Goal: Information Seeking & Learning: Learn about a topic

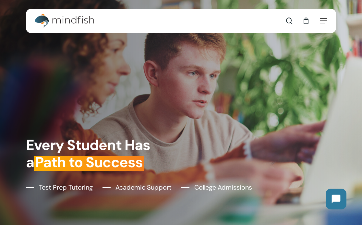
click at [324, 15] on nav "Contact search 0" at bounding box center [299, 21] width 56 height 24
click at [324, 21] on span "Navigation Menu" at bounding box center [323, 21] width 7 height 6
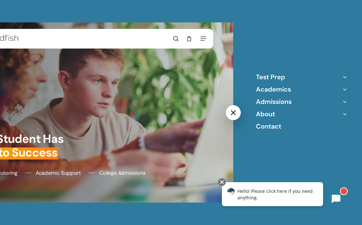
click at [348, 116] on icon "Off Canvas Menu" at bounding box center [345, 113] width 9 height 9
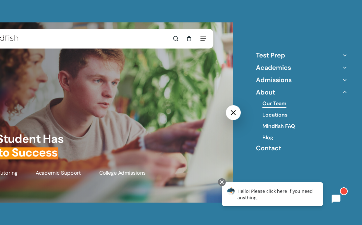
click at [280, 104] on link "Our Team" at bounding box center [275, 103] width 24 height 7
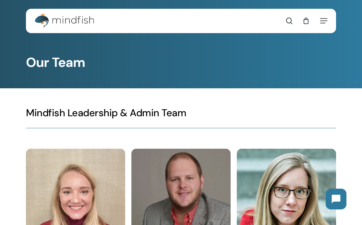
click at [80, 184] on img at bounding box center [75, 198] width 99 height 99
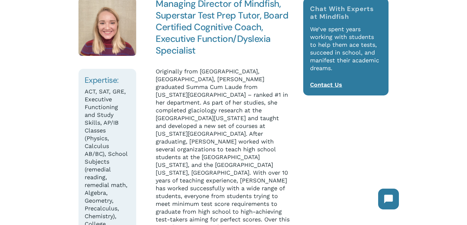
scroll to position [111, 0]
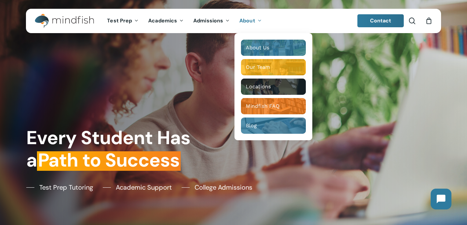
click at [258, 20] on icon "Main Menu" at bounding box center [259, 20] width 3 height 5
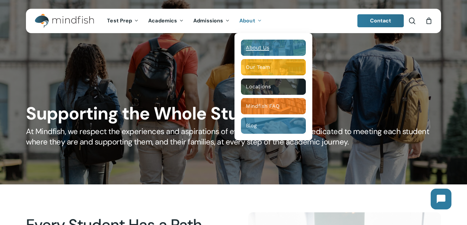
click at [259, 21] on icon "Main Menu" at bounding box center [259, 20] width 3 height 5
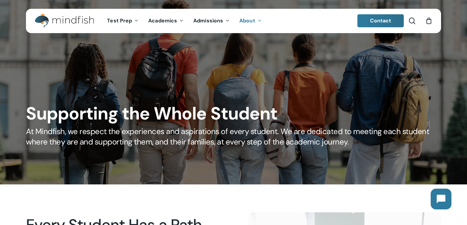
click at [259, 21] on icon "Main Menu" at bounding box center [259, 20] width 3 height 5
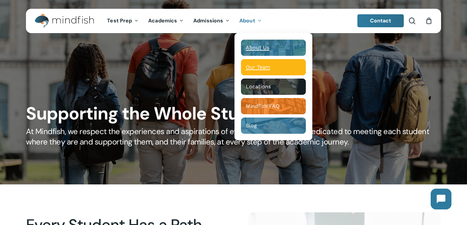
click at [266, 69] on span "Our Team" at bounding box center [258, 67] width 24 height 6
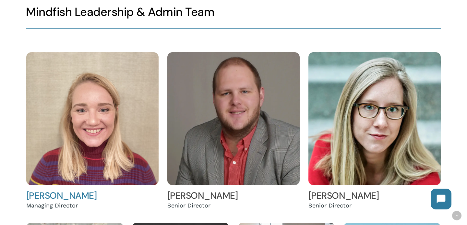
scroll to position [123, 0]
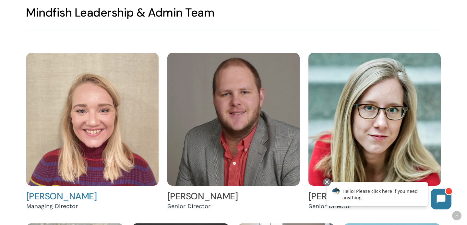
click at [84, 93] on img at bounding box center [92, 119] width 133 height 133
